Goal: Task Accomplishment & Management: Manage account settings

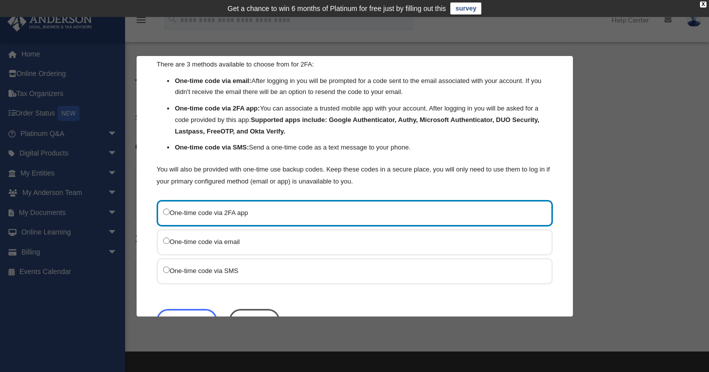
scroll to position [50, 0]
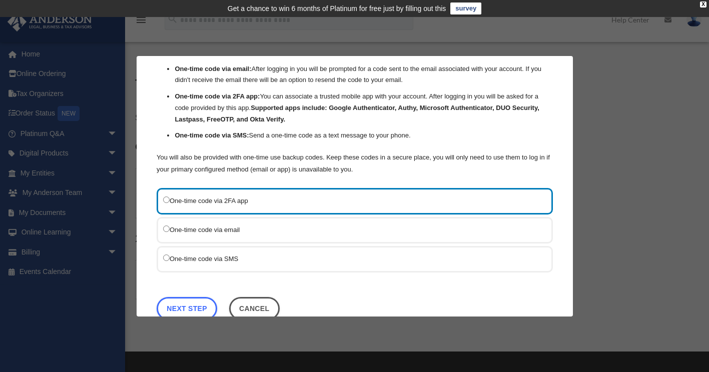
click at [171, 259] on label "One-time code via SMS" at bounding box center [349, 258] width 373 height 13
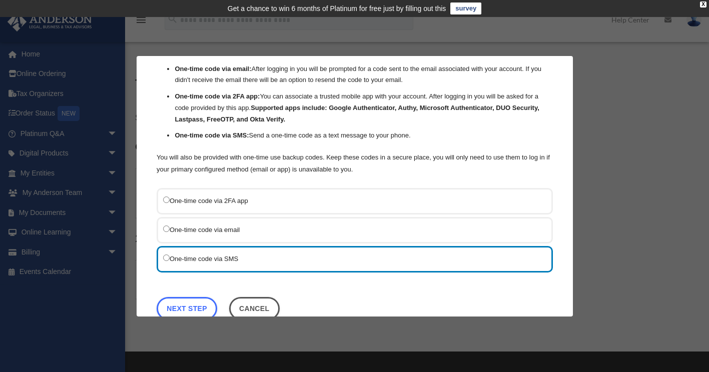
scroll to position [74, 0]
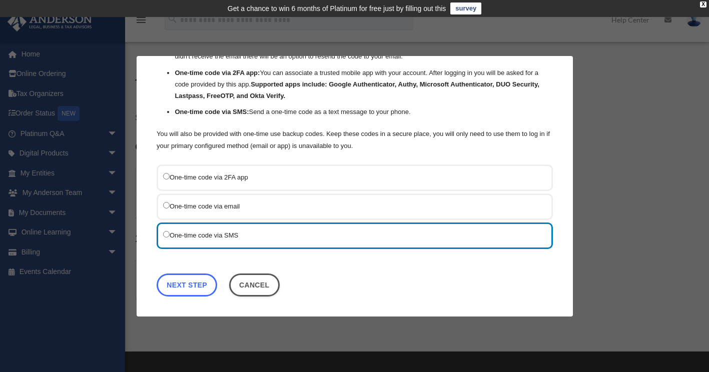
click at [184, 280] on link "Next Step" at bounding box center [187, 284] width 61 height 23
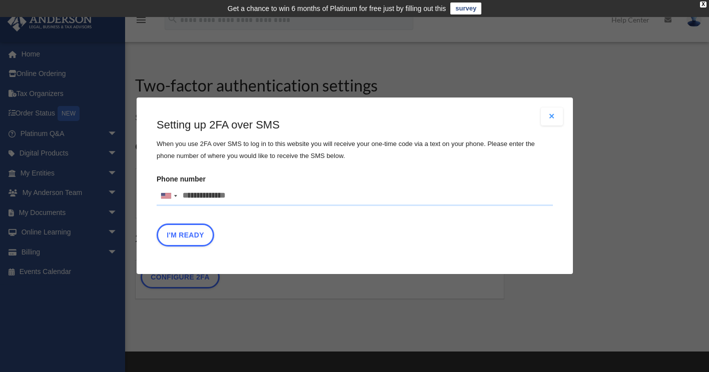
click at [293, 197] on input "Phone number United States +1 United Kingdom +44 Afghanistan (‫افغانستان‬‎) +93…" at bounding box center [355, 196] width 396 height 20
type input "**********"
click at [359, 232] on div "I'm Ready" at bounding box center [355, 238] width 396 height 28
click at [175, 234] on button "I'm Ready" at bounding box center [186, 235] width 58 height 23
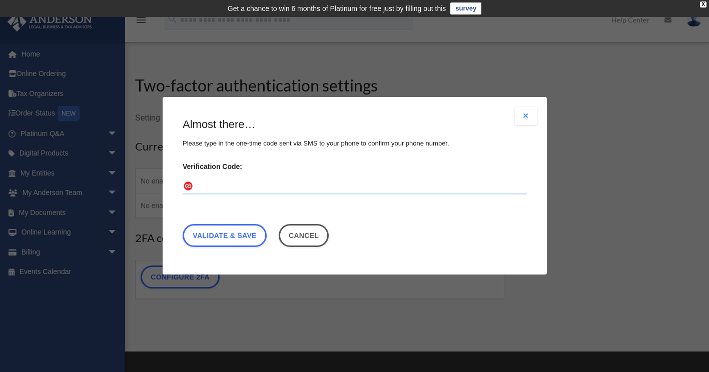
click at [265, 182] on input "Verification Code:" at bounding box center [355, 187] width 344 height 16
type input "******"
click at [225, 240] on link "Validate & Save" at bounding box center [225, 236] width 84 height 23
click at [223, 237] on link "Validate & Save" at bounding box center [225, 236] width 84 height 23
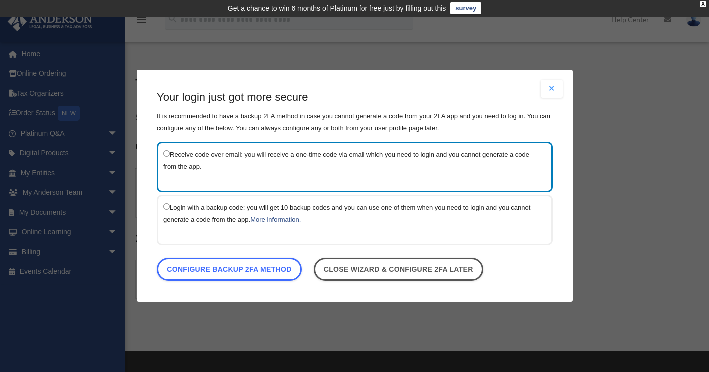
click at [277, 163] on label "Receive code over email: you will receive a one-time code via email which you n…" at bounding box center [349, 161] width 373 height 25
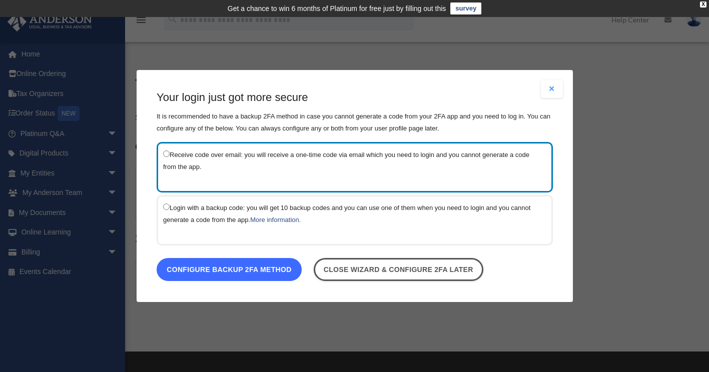
click at [234, 266] on link "Configure backup 2FA method" at bounding box center [229, 269] width 145 height 23
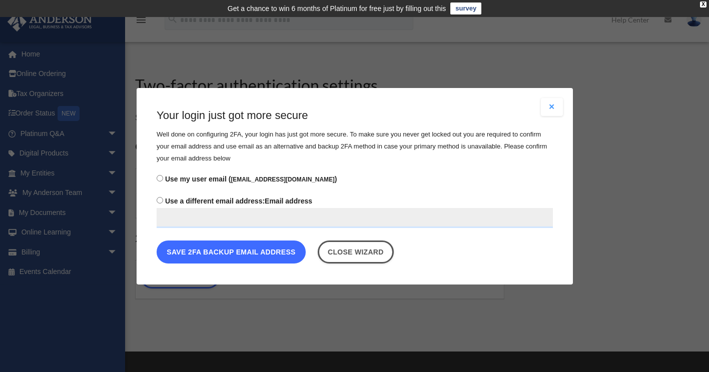
click at [247, 254] on button "Save 2FA backup email address" at bounding box center [231, 251] width 149 height 23
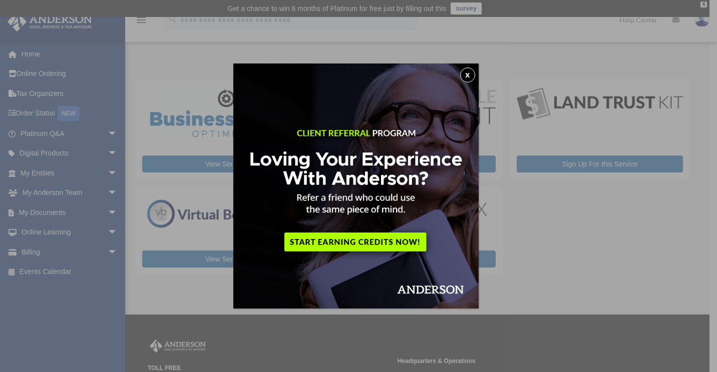
click at [472, 76] on button "x" at bounding box center [467, 75] width 15 height 15
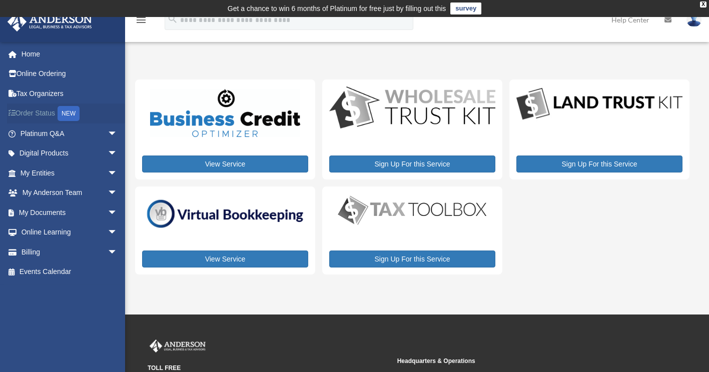
click at [27, 113] on link "Order Status NEW" at bounding box center [70, 114] width 126 height 21
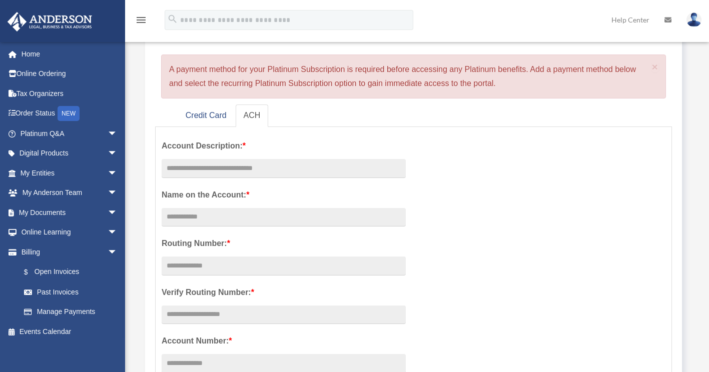
scroll to position [100, 0]
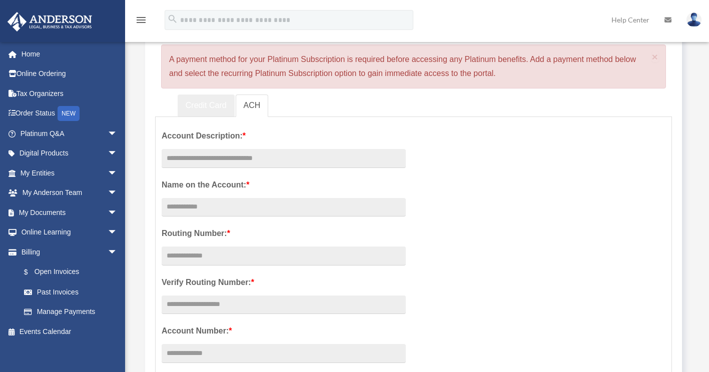
click at [219, 109] on link "Credit Card" at bounding box center [206, 106] width 57 height 23
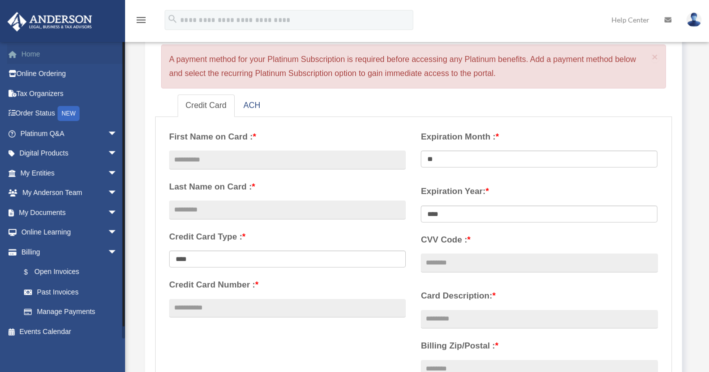
click at [35, 58] on link "Home" at bounding box center [70, 54] width 126 height 20
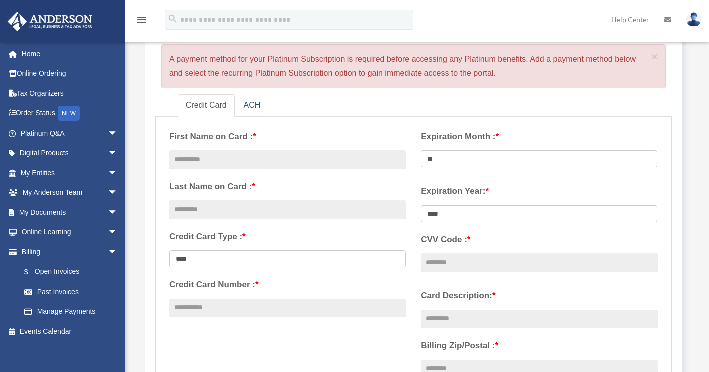
click at [695, 17] on img at bounding box center [694, 20] width 15 height 15
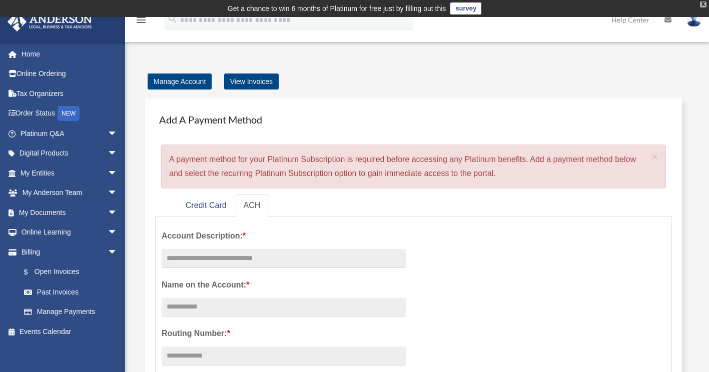
click at [701, 2] on div "X" at bounding box center [703, 5] width 7 height 6
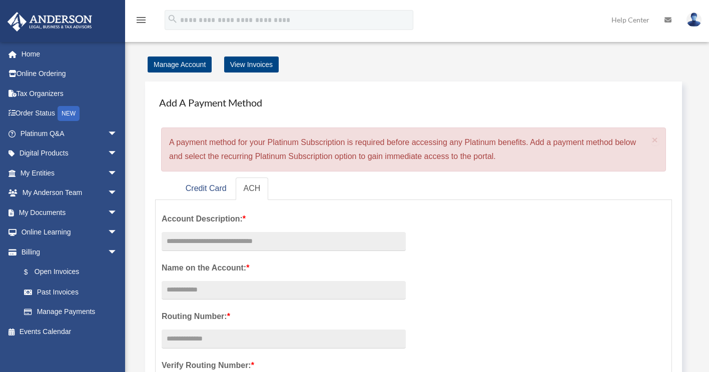
click at [698, 20] on img at bounding box center [694, 20] width 15 height 15
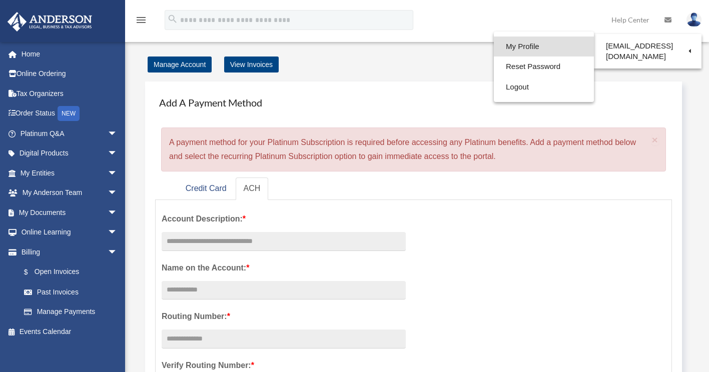
click at [534, 46] on link "My Profile" at bounding box center [544, 47] width 100 height 21
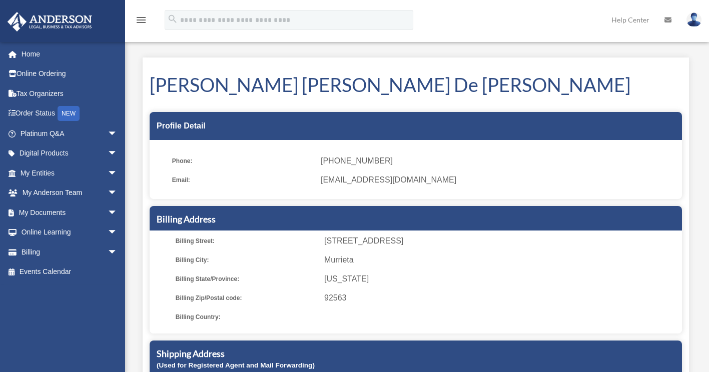
click at [693, 20] on img at bounding box center [694, 20] width 15 height 15
click at [29, 56] on link "Home" at bounding box center [70, 54] width 126 height 20
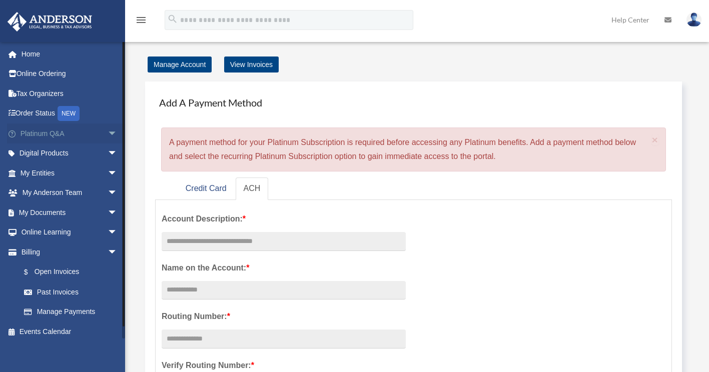
click at [108, 135] on span "arrow_drop_down" at bounding box center [118, 134] width 20 height 21
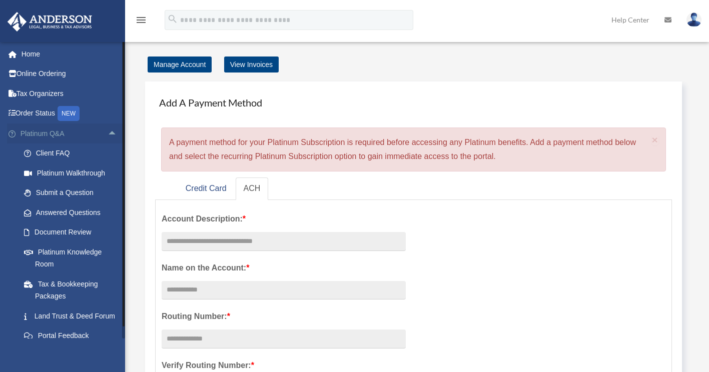
click at [108, 135] on span "arrow_drop_up" at bounding box center [118, 134] width 20 height 21
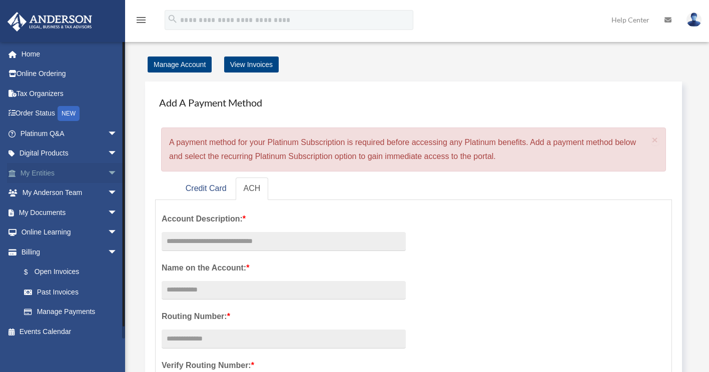
click at [108, 170] on span "arrow_drop_down" at bounding box center [118, 173] width 20 height 21
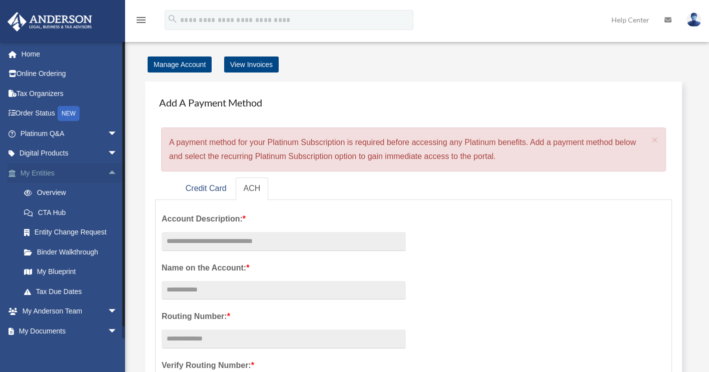
click at [108, 170] on span "arrow_drop_up" at bounding box center [118, 173] width 20 height 21
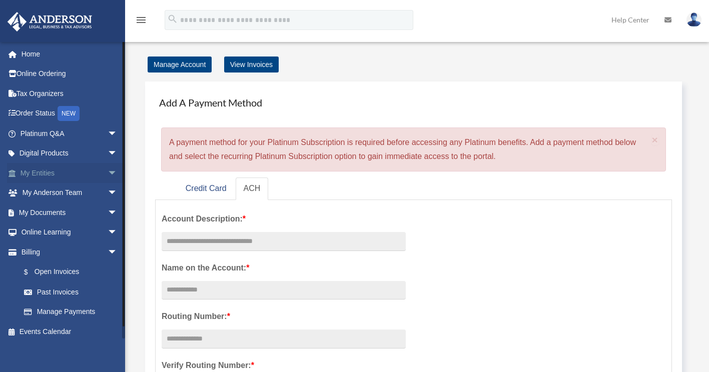
click at [88, 169] on link "My Entities arrow_drop_down" at bounding box center [70, 173] width 126 height 20
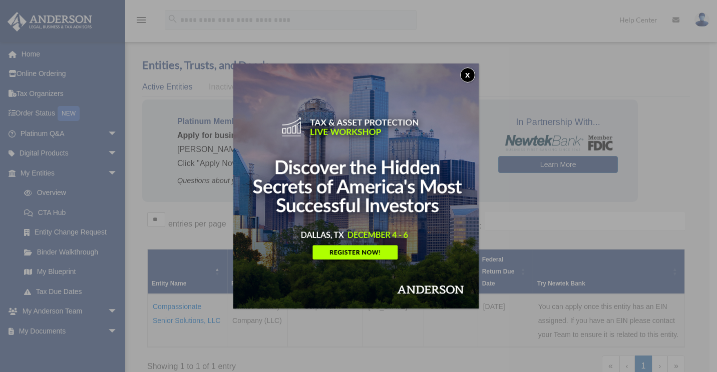
click at [472, 79] on button "x" at bounding box center [467, 75] width 15 height 15
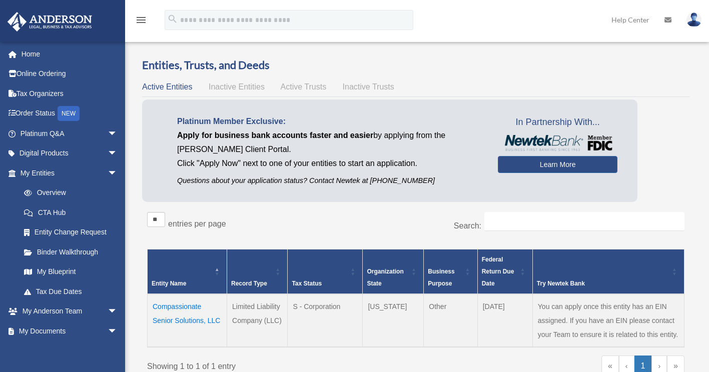
click at [176, 302] on td "Compassionate Senior Solutions, LLC" at bounding box center [188, 320] width 80 height 53
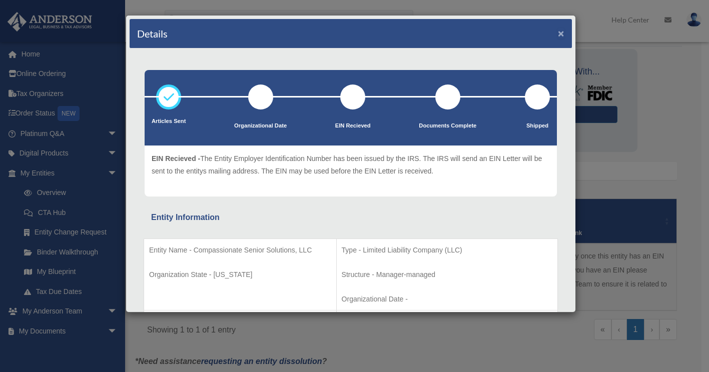
click at [558, 33] on button "×" at bounding box center [561, 33] width 7 height 11
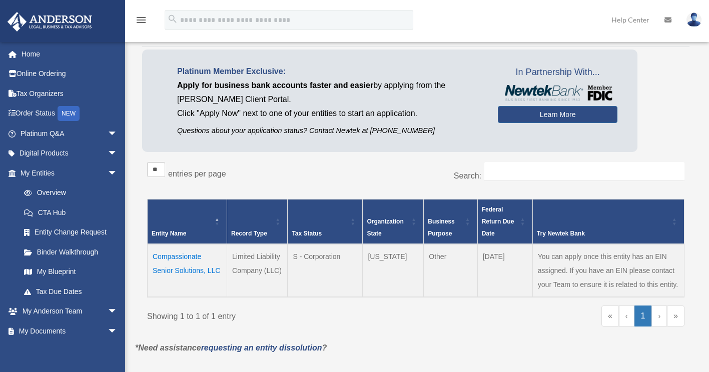
click at [55, 18] on img at bounding box center [50, 22] width 91 height 20
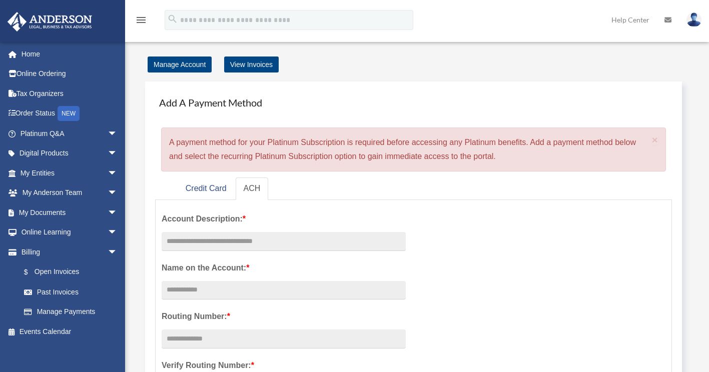
click at [82, 19] on img at bounding box center [50, 22] width 91 height 20
click at [208, 191] on link "Credit Card" at bounding box center [206, 189] width 57 height 23
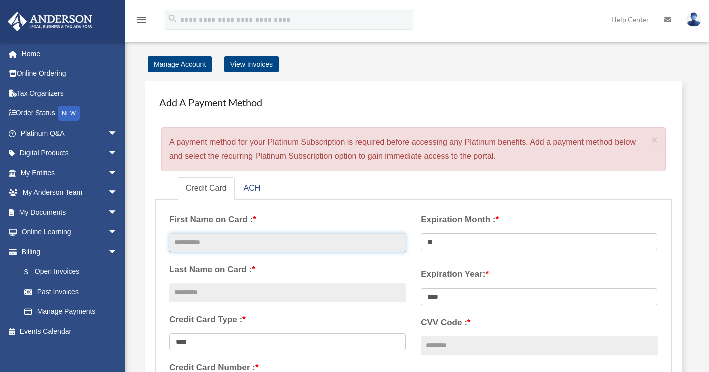
click at [249, 236] on input "text" at bounding box center [287, 243] width 237 height 19
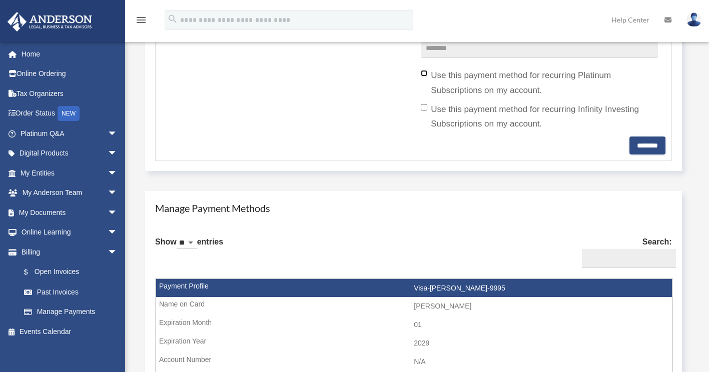
scroll to position [501, 0]
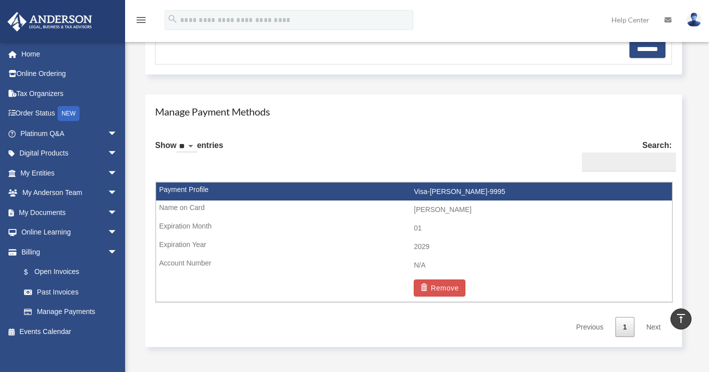
click at [443, 225] on td "01" at bounding box center [414, 228] width 516 height 19
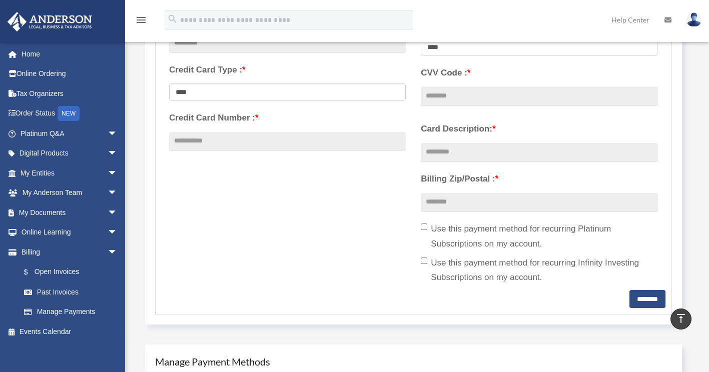
scroll to position [0, 0]
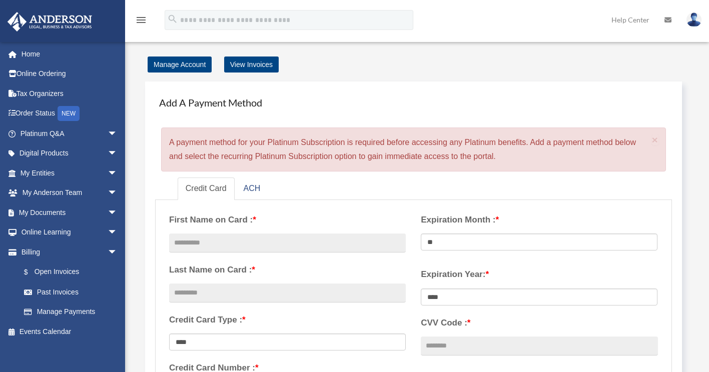
click at [690, 19] on img at bounding box center [694, 20] width 15 height 15
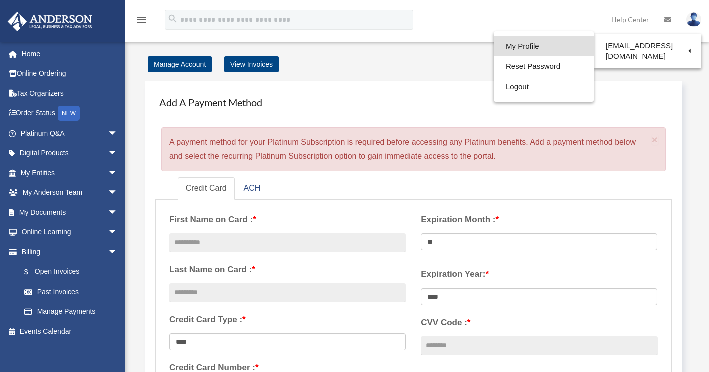
click at [547, 45] on link "My Profile" at bounding box center [544, 47] width 100 height 21
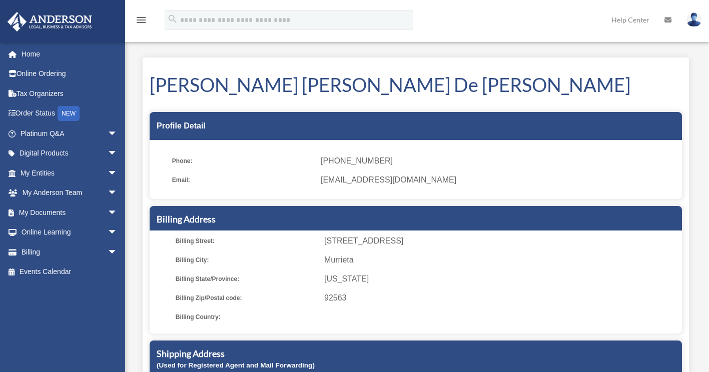
click at [360, 179] on span "[EMAIL_ADDRESS][DOMAIN_NAME]" at bounding box center [498, 180] width 354 height 14
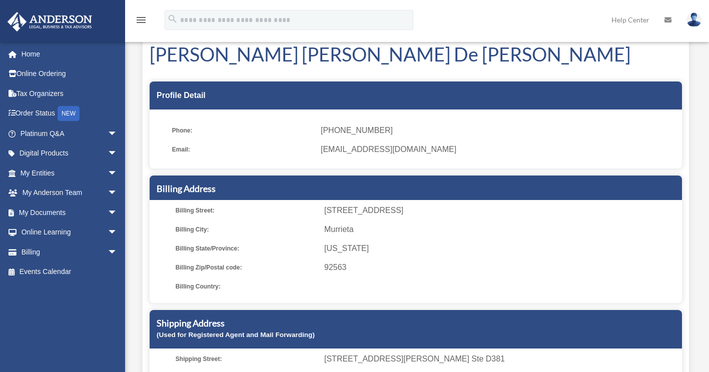
scroll to position [50, 0]
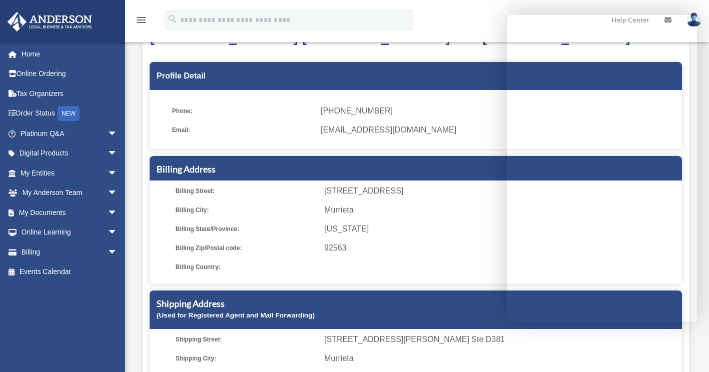
click at [483, 43] on h1 "[PERSON_NAME] [PERSON_NAME] De [PERSON_NAME]" at bounding box center [416, 35] width 533 height 27
